Goal: Obtain resource: Download file/media

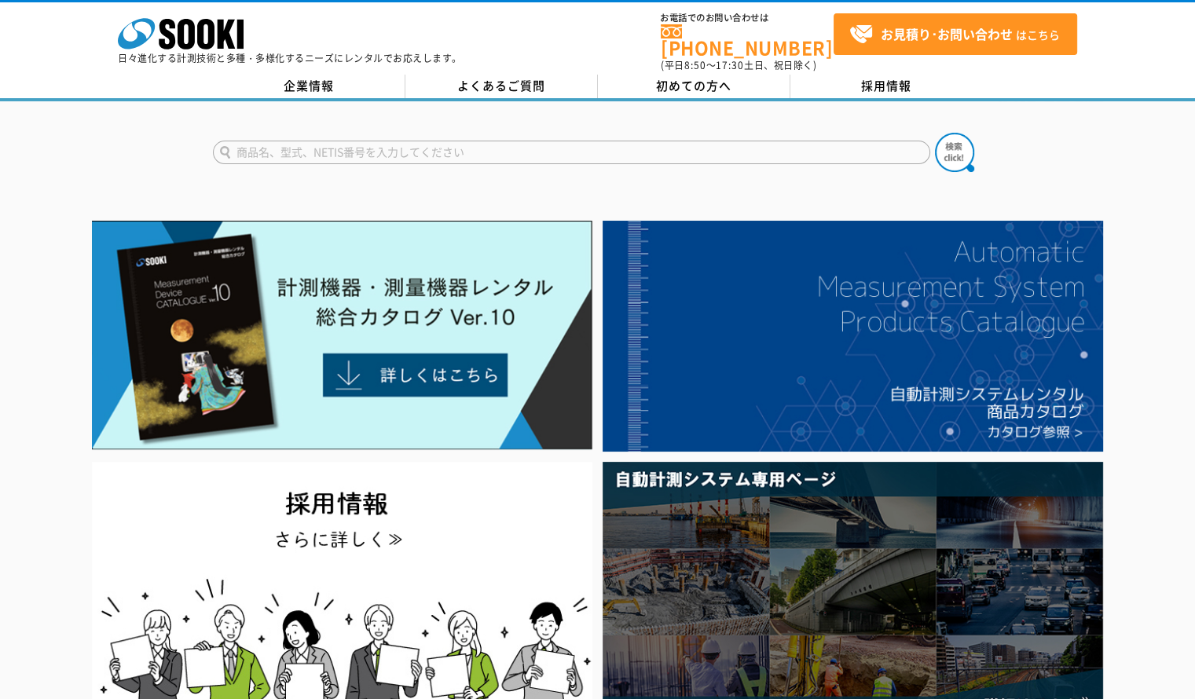
click at [555, 149] on input "text" at bounding box center [571, 153] width 717 height 24
type input "3255"
click at [948, 140] on img at bounding box center [954, 152] width 39 height 39
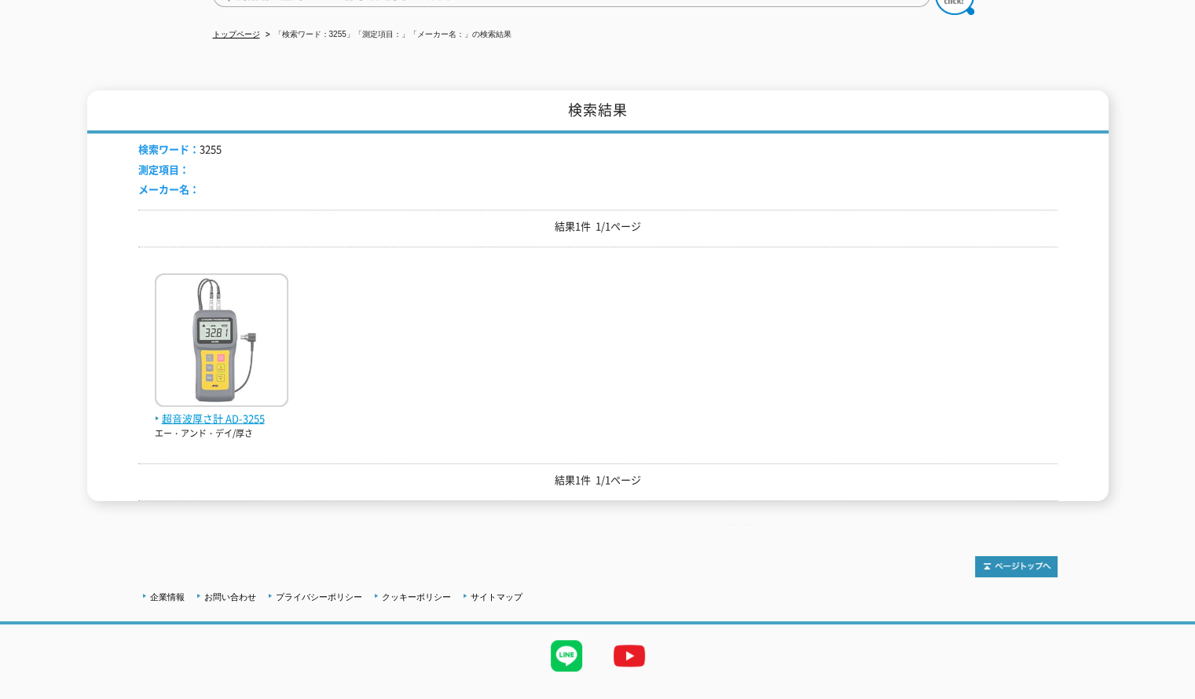
click at [218, 411] on span "超音波厚さ計 AD-3255" at bounding box center [222, 419] width 134 height 17
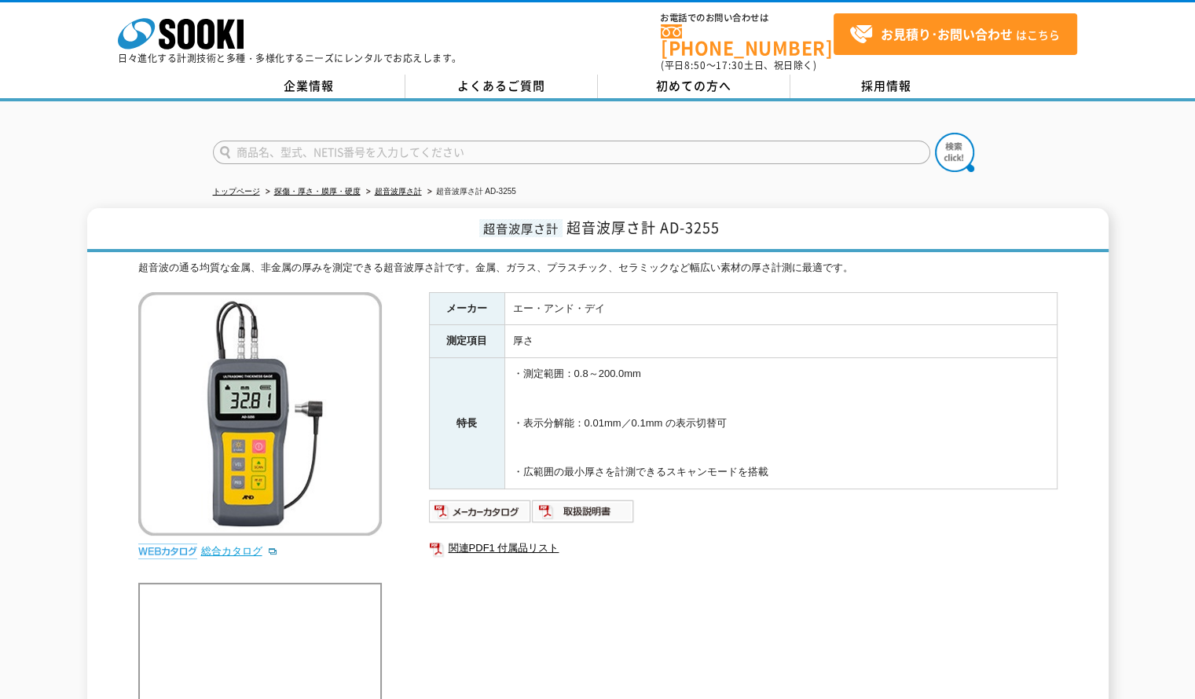
click at [244, 545] on link "総合カタログ" at bounding box center [239, 551] width 77 height 12
